Goal: Complete application form

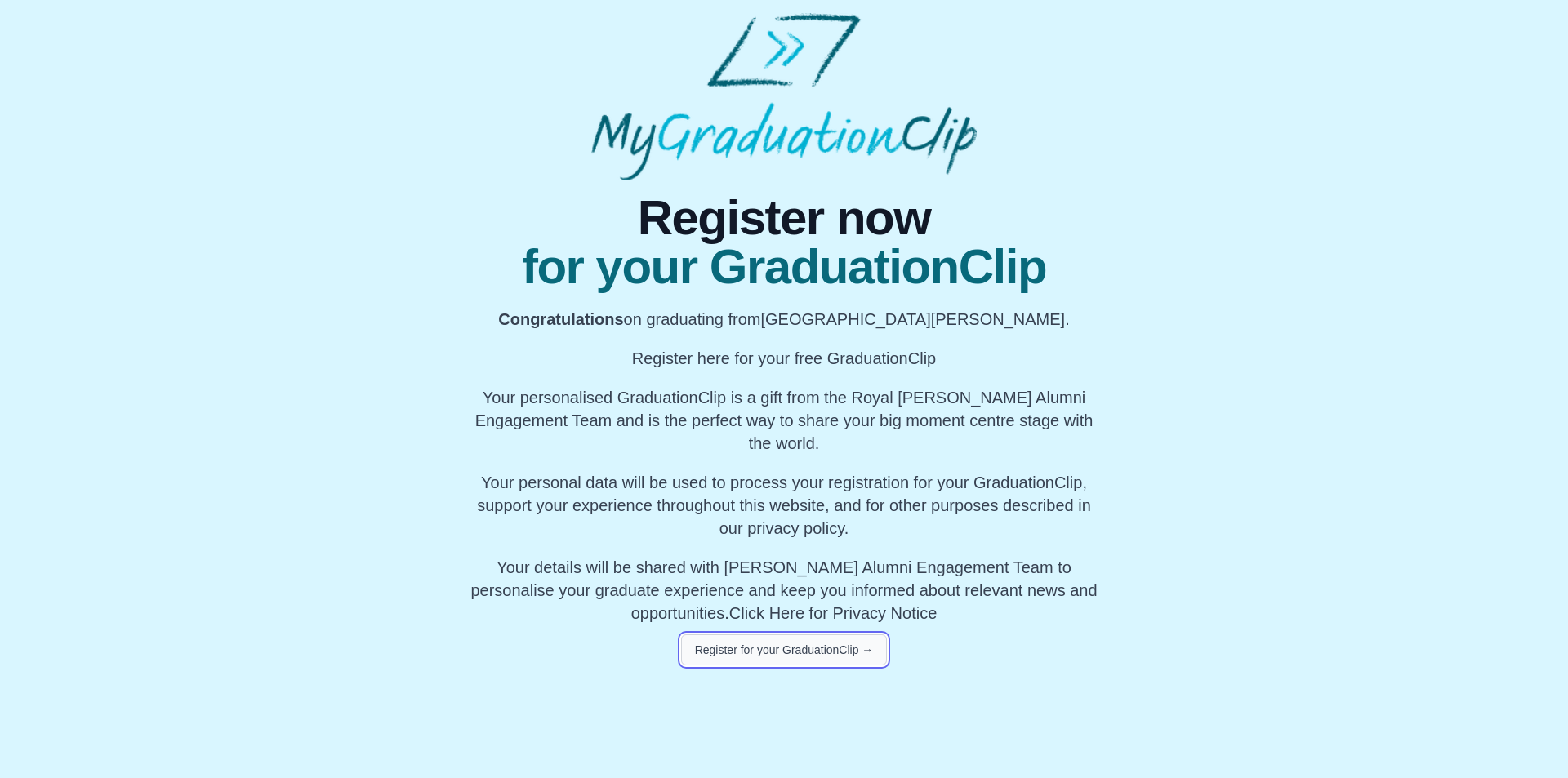
click at [822, 645] on button "Register for your GraduationClip →" at bounding box center [784, 650] width 207 height 31
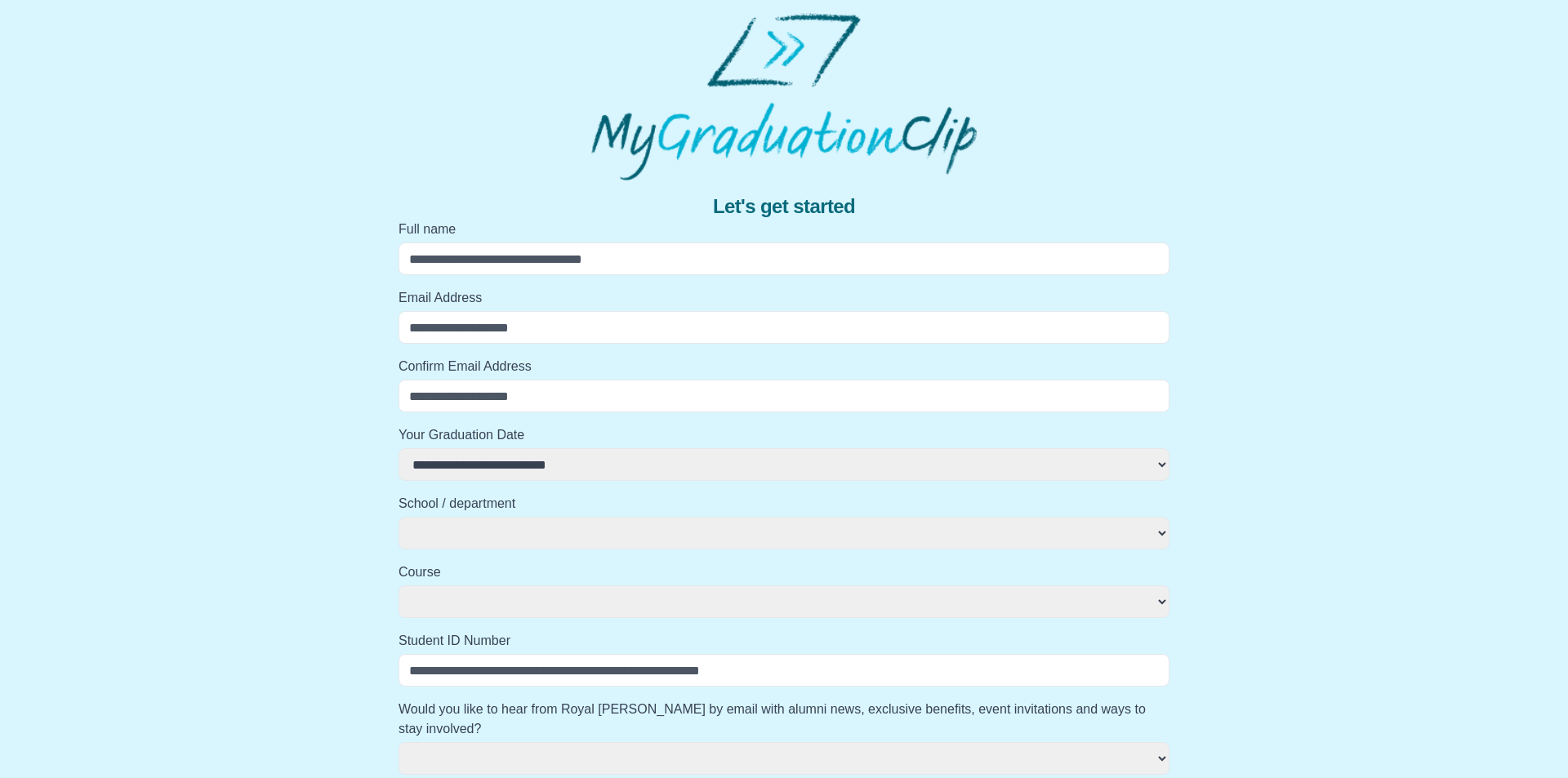
select select
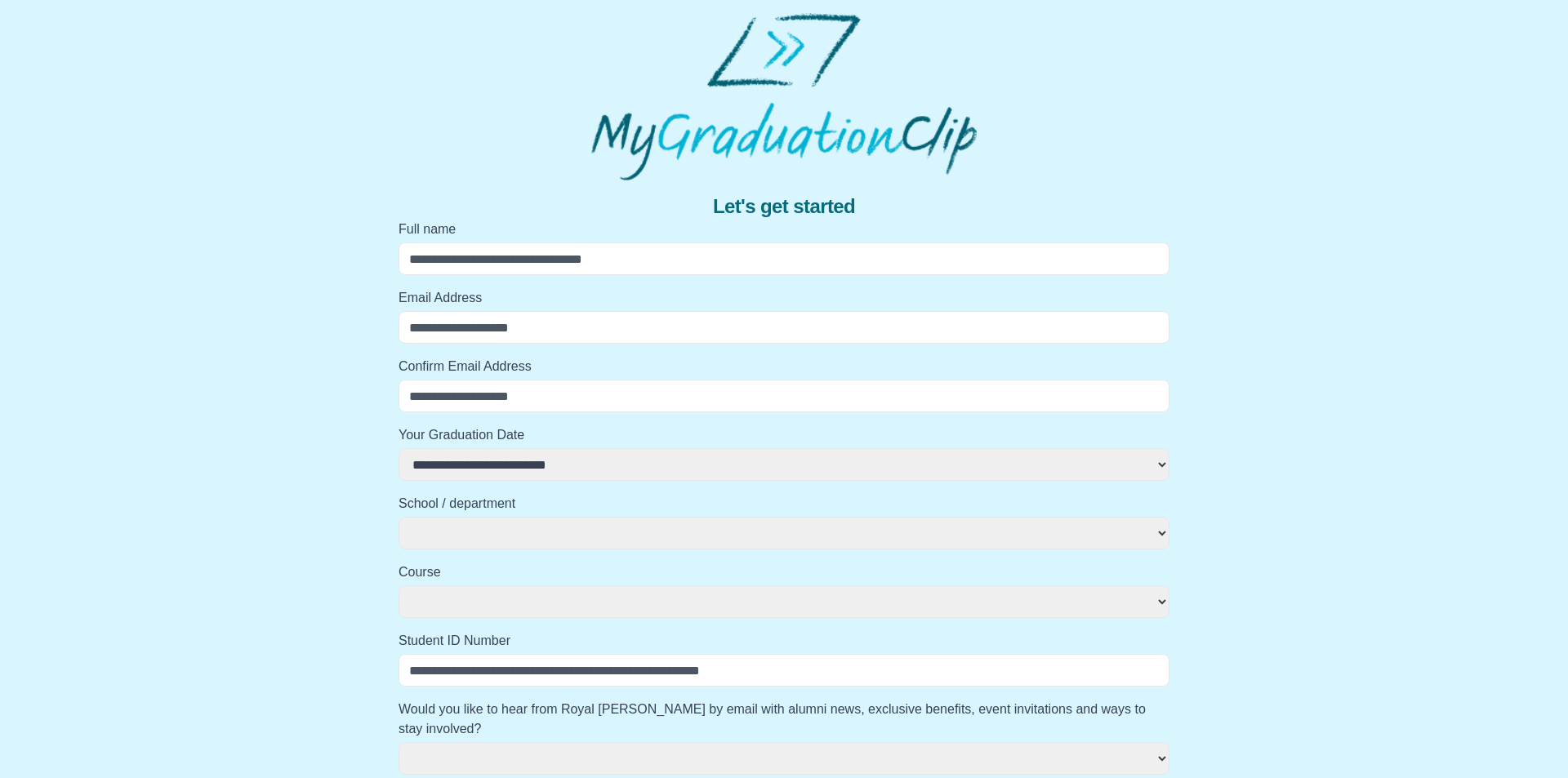
select select
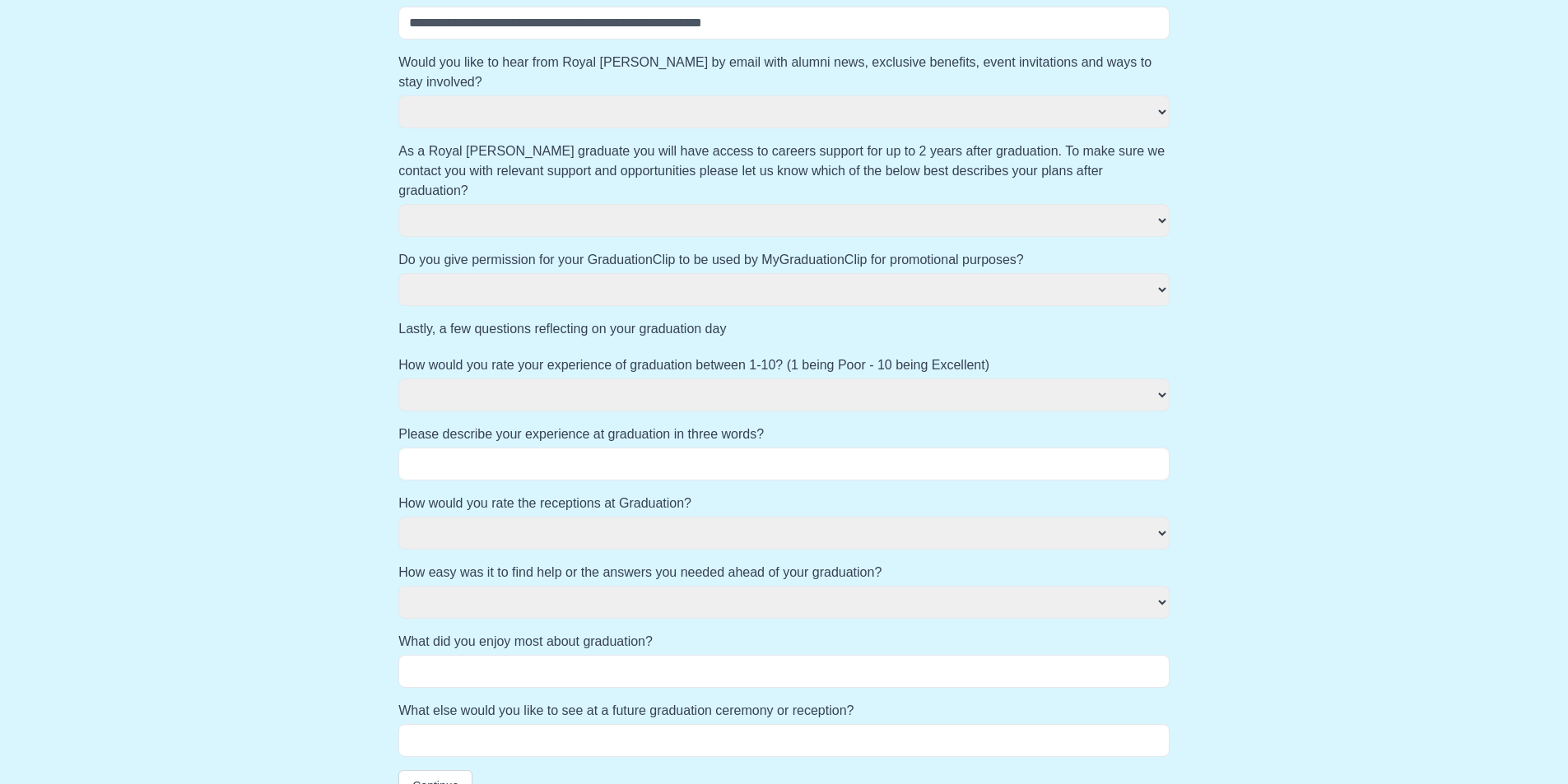
scroll to position [662, 0]
